Goal: Task Accomplishment & Management: Manage account settings

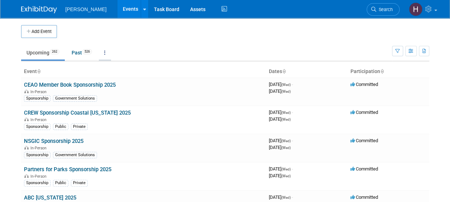
click at [110, 52] on link at bounding box center [105, 53] width 12 height 14
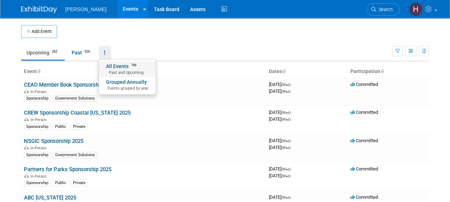
click at [119, 73] on span "Past and Upcoming" at bounding box center [127, 73] width 43 height 6
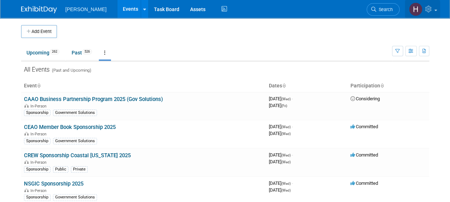
click at [435, 10] on span at bounding box center [436, 10] width 3 height 1
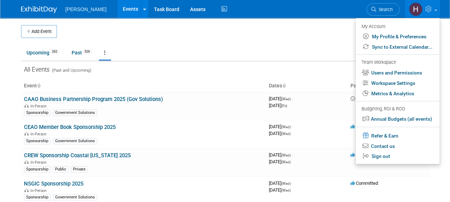
click at [288, 47] on ul "Upcoming 262 Past 526 All Events 788 Past and Upcoming Grouped Annually Events …" at bounding box center [206, 53] width 371 height 16
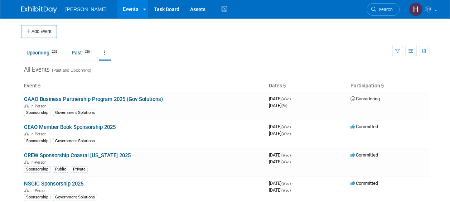
click at [105, 51] on link at bounding box center [105, 53] width 12 height 14
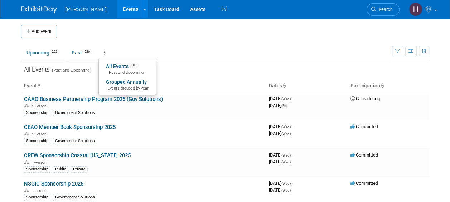
click at [243, 53] on ul "Upcoming 262 Past 526 All Events 788 Past and Upcoming Grouped Annually Events …" at bounding box center [206, 53] width 371 height 16
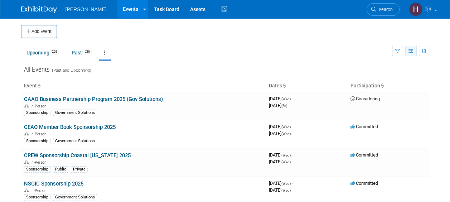
click at [413, 53] on button "button" at bounding box center [411, 51] width 11 height 10
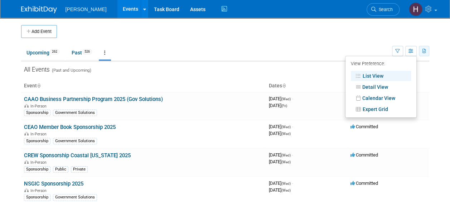
click at [428, 49] on button "button" at bounding box center [424, 51] width 10 height 10
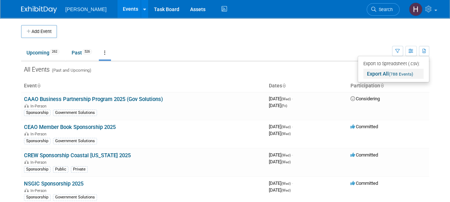
click at [402, 72] on span "(788 Events)" at bounding box center [401, 74] width 24 height 5
